Goal: Task Accomplishment & Management: Use online tool/utility

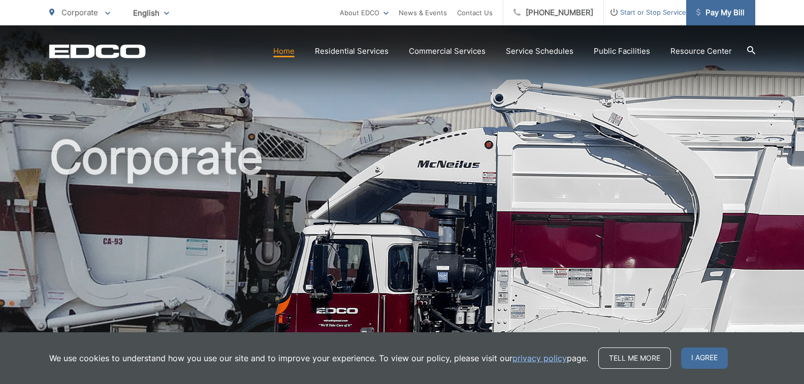
click at [717, 13] on span "Pay My Bill" at bounding box center [720, 13] width 48 height 12
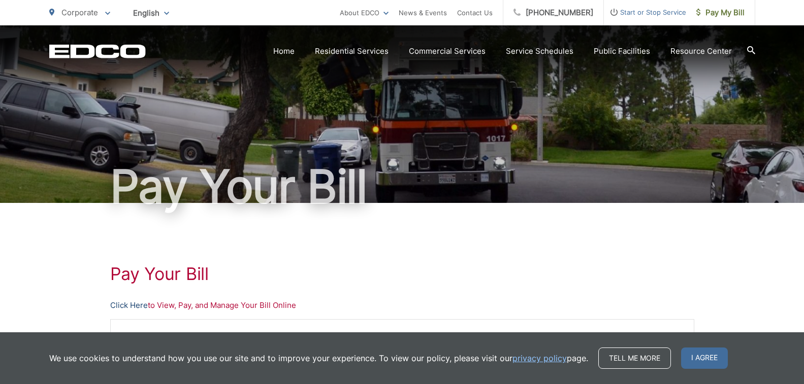
click at [129, 306] on link "Click Here" at bounding box center [129, 306] width 38 height 12
